Goal: Task Accomplishment & Management: Manage account settings

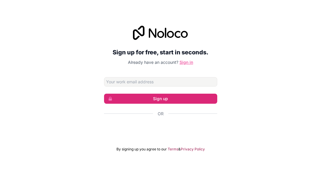
click at [185, 61] on link "Sign in" at bounding box center [187, 62] width 14 height 5
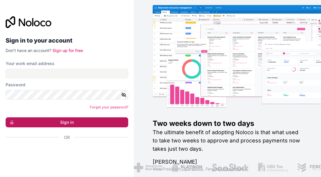
click at [66, 122] on button "Sign in" at bounding box center [67, 122] width 123 height 10
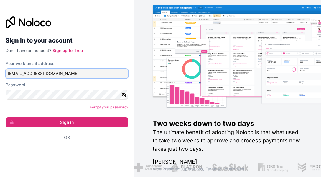
type input "[EMAIL_ADDRESS][DOMAIN_NAME]"
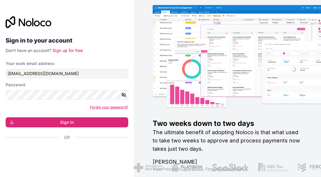
click at [105, 107] on link "Forgot your password?" at bounding box center [109, 107] width 38 height 4
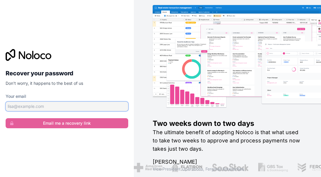
click at [7, 107] on input "Your email" at bounding box center [67, 105] width 123 height 9
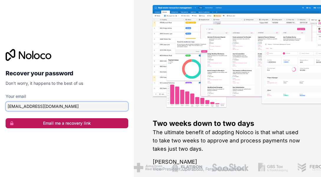
type input "[EMAIL_ADDRESS][DOMAIN_NAME]"
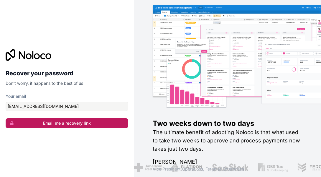
click at [74, 124] on button "Email me a recovery link" at bounding box center [67, 123] width 123 height 10
